Goal: Contribute content: Add original content to the website for others to see

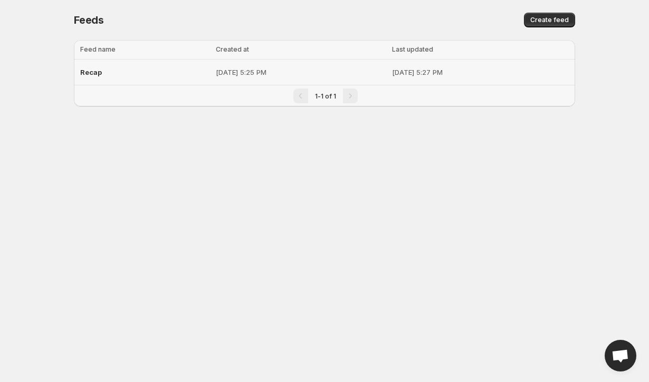
click at [287, 70] on p "[DATE] 5:25 PM" at bounding box center [301, 72] width 170 height 11
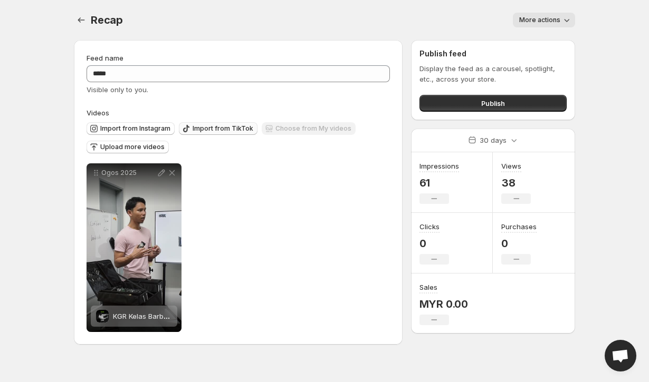
click at [232, 127] on span "Import from TikTok" at bounding box center [223, 128] width 61 height 8
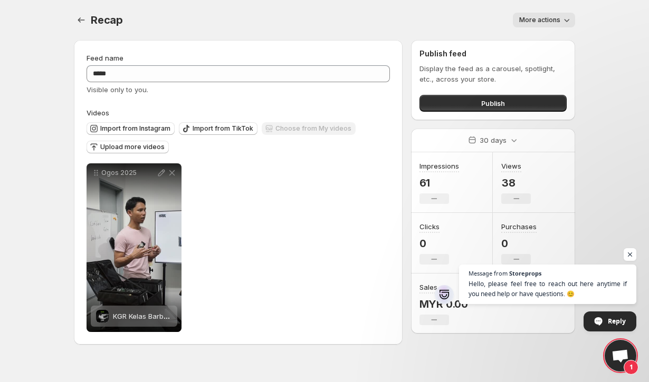
click at [635, 256] on span "Open chat" at bounding box center [630, 254] width 13 height 13
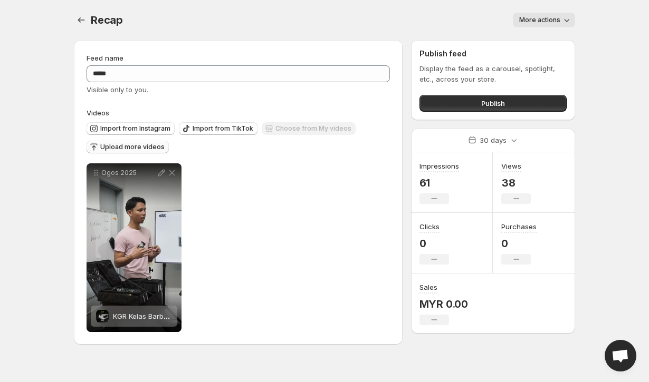
click at [130, 150] on span "Upload more videos" at bounding box center [132, 147] width 64 height 8
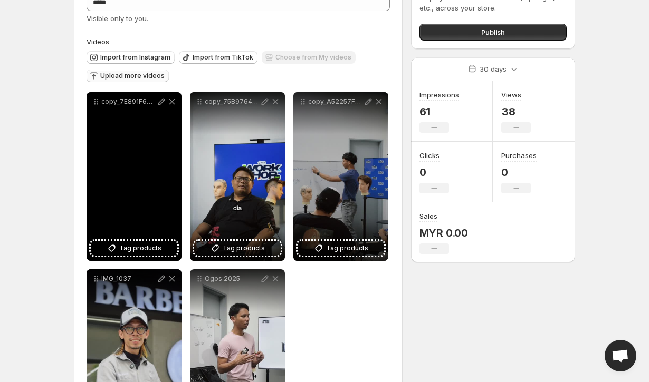
scroll to position [72, 0]
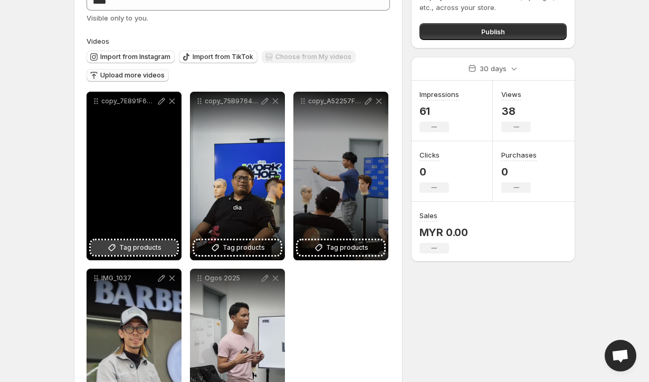
click at [146, 248] on span "Tag products" at bounding box center [140, 248] width 42 height 11
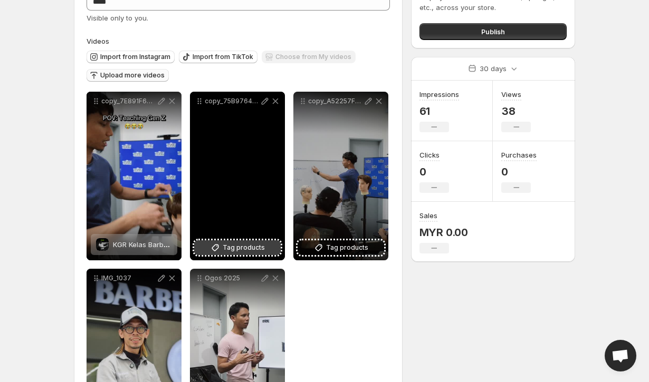
click at [234, 245] on span "Tag products" at bounding box center [244, 248] width 42 height 11
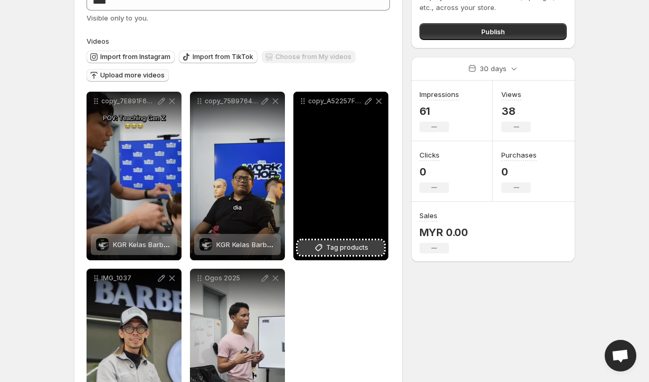
click at [350, 250] on span "Tag products" at bounding box center [347, 248] width 42 height 11
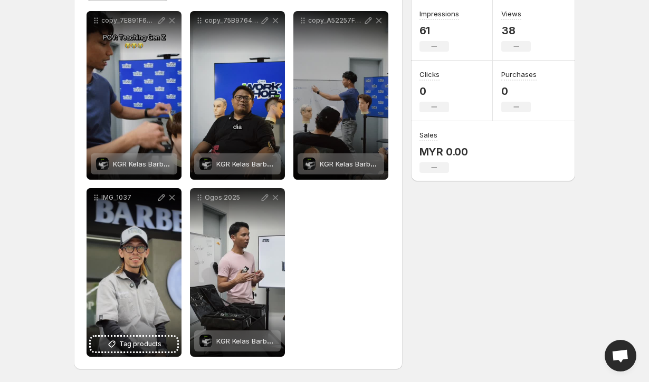
scroll to position [152, 0]
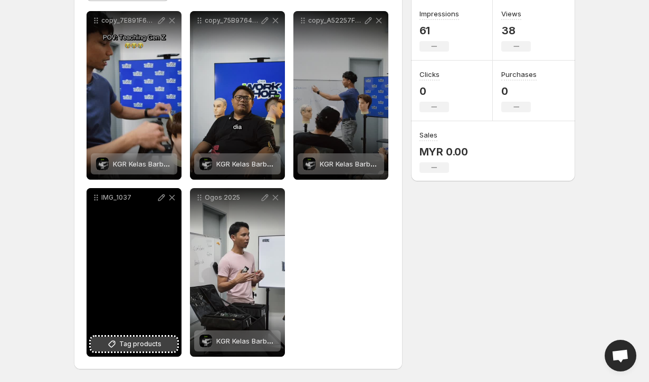
click at [152, 348] on span "Tag products" at bounding box center [140, 344] width 42 height 11
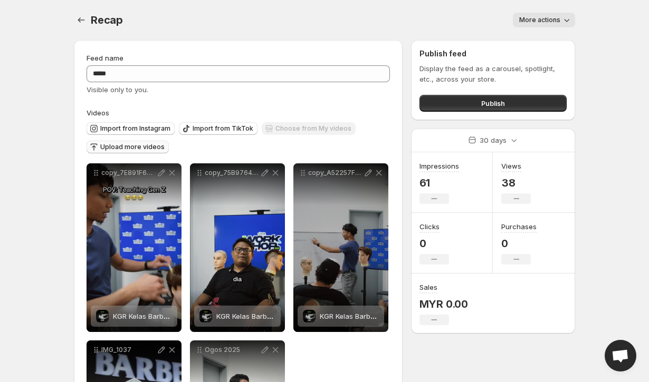
scroll to position [0, 0]
click at [504, 100] on span "Publish" at bounding box center [493, 103] width 24 height 11
